Goal: Register for event/course

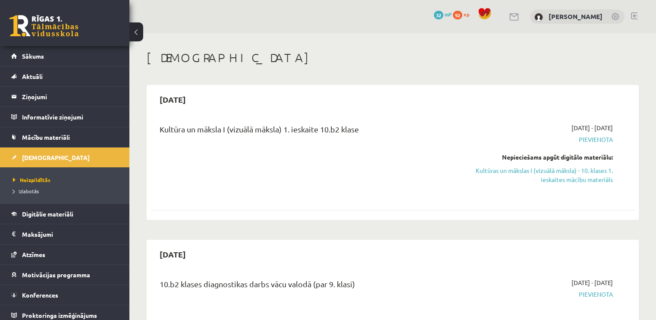
click at [83, 60] on link "Sākums" at bounding box center [64, 56] width 107 height 20
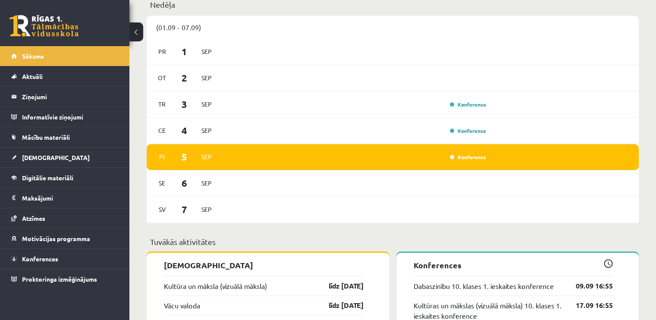
scroll to position [466, 0]
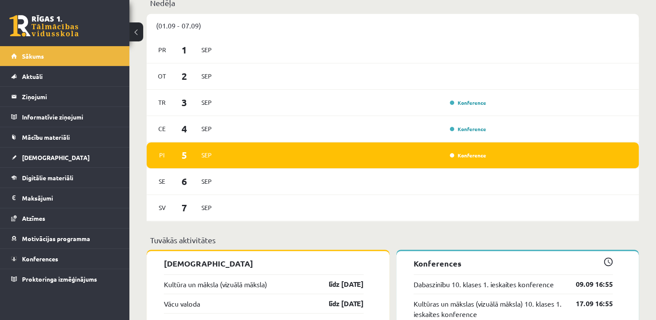
click at [433, 146] on div "Pi [DATE] Konference" at bounding box center [393, 155] width 492 height 26
click at [454, 151] on div "Pi [DATE] Konference" at bounding box center [393, 155] width 492 height 26
click at [459, 157] on link "Konference" at bounding box center [468, 155] width 36 height 7
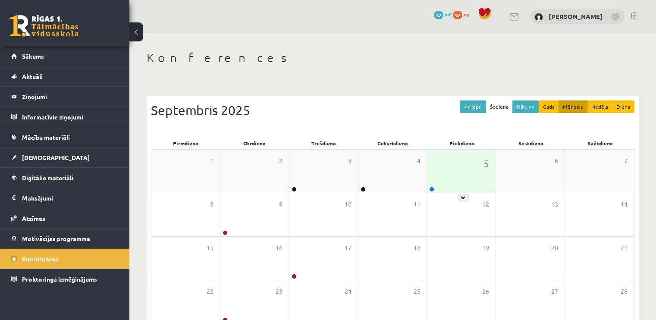
click at [449, 168] on div "5" at bounding box center [461, 171] width 69 height 43
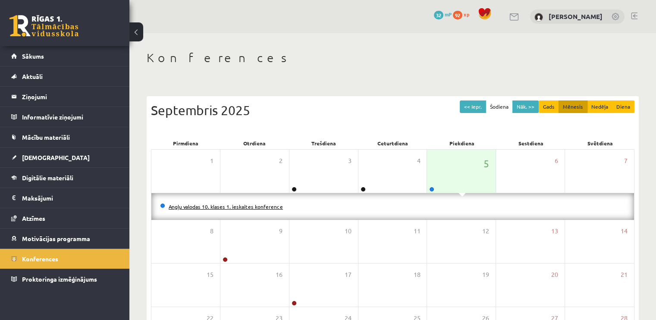
click at [235, 207] on link "Angļu valodas 10. klases 1. ieskaites konference" at bounding box center [226, 206] width 114 height 7
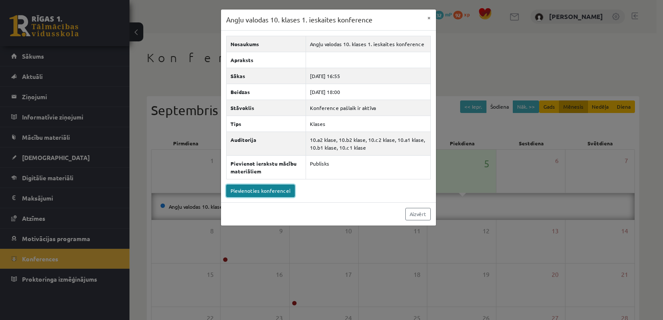
click at [256, 191] on link "Pievienoties konferencei" at bounding box center [260, 191] width 69 height 13
